Goal: Information Seeking & Learning: Learn about a topic

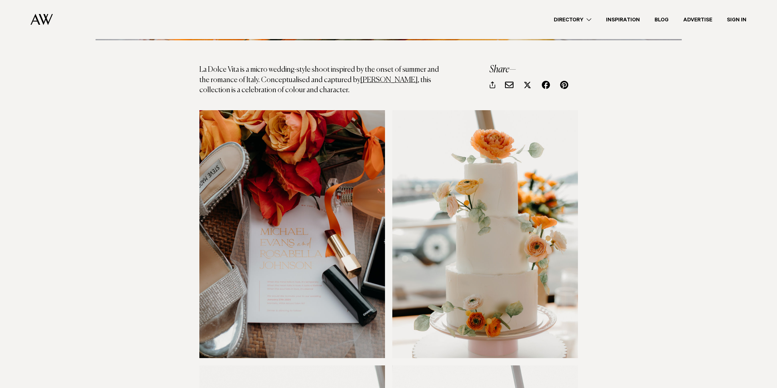
scroll to position [610, 0]
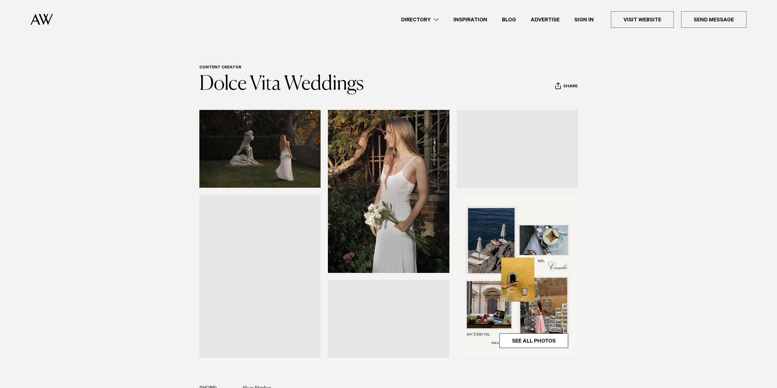
scroll to position [214, 0]
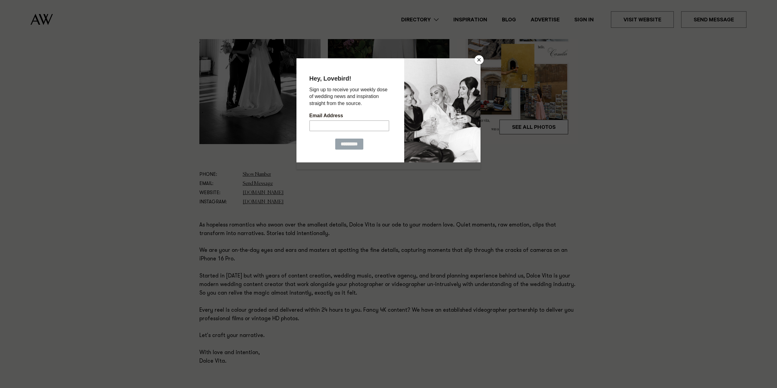
click at [476, 57] on button "Close" at bounding box center [478, 59] width 9 height 9
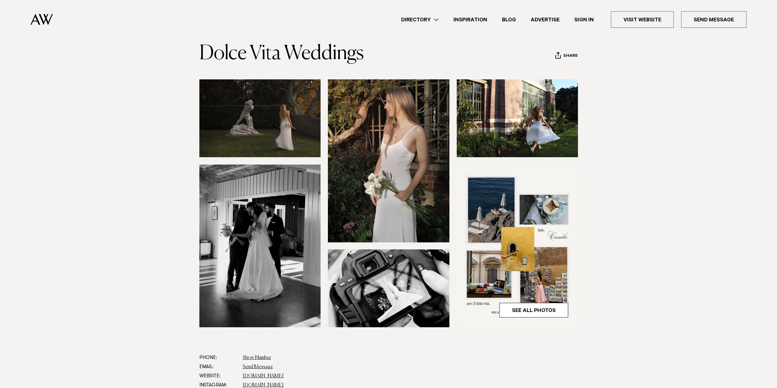
scroll to position [0, 0]
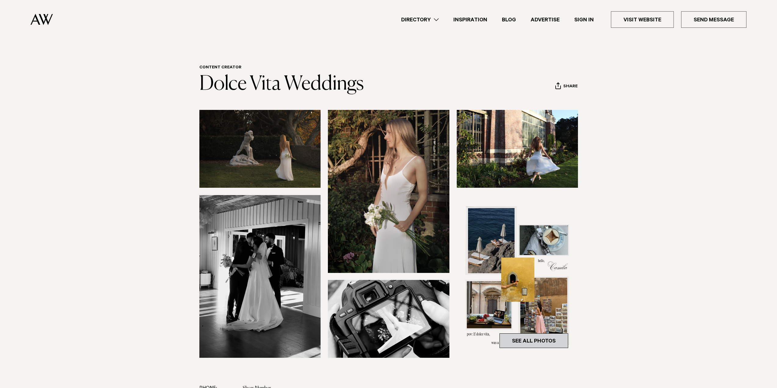
click at [547, 336] on link "See All Photos" at bounding box center [533, 340] width 69 height 15
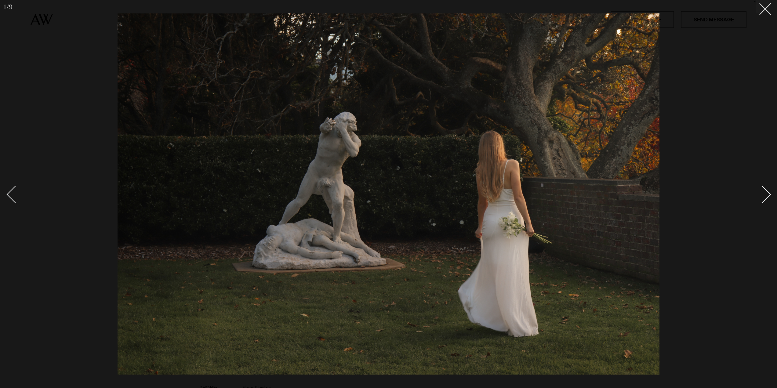
click at [771, 12] on div at bounding box center [388, 194] width 777 height 388
click at [766, 10] on line at bounding box center [764, 8] width 11 height 11
